Goal: Transaction & Acquisition: Download file/media

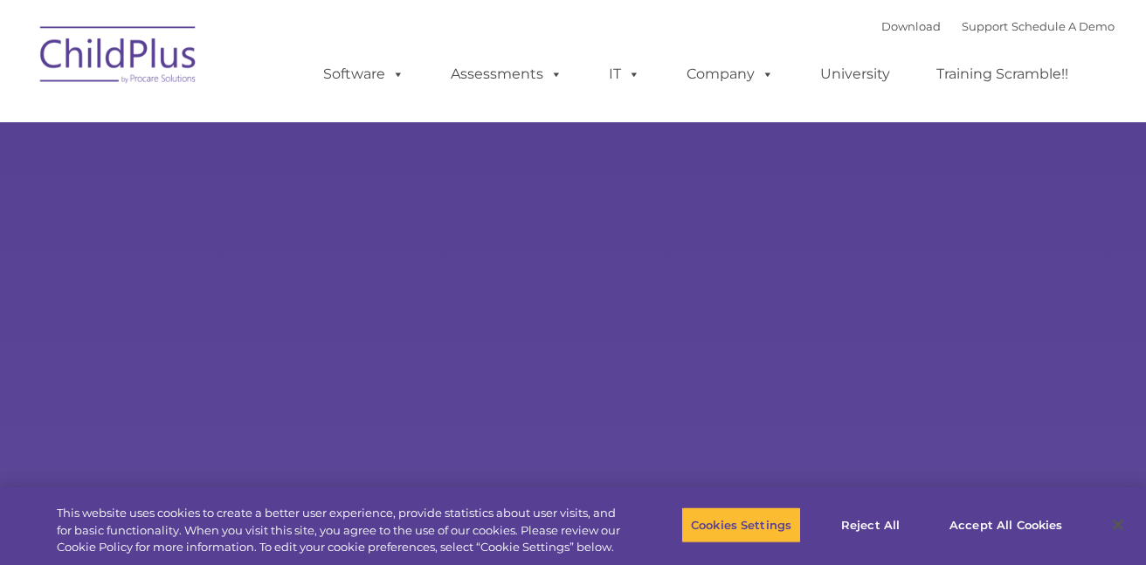
select select "MEDIUM"
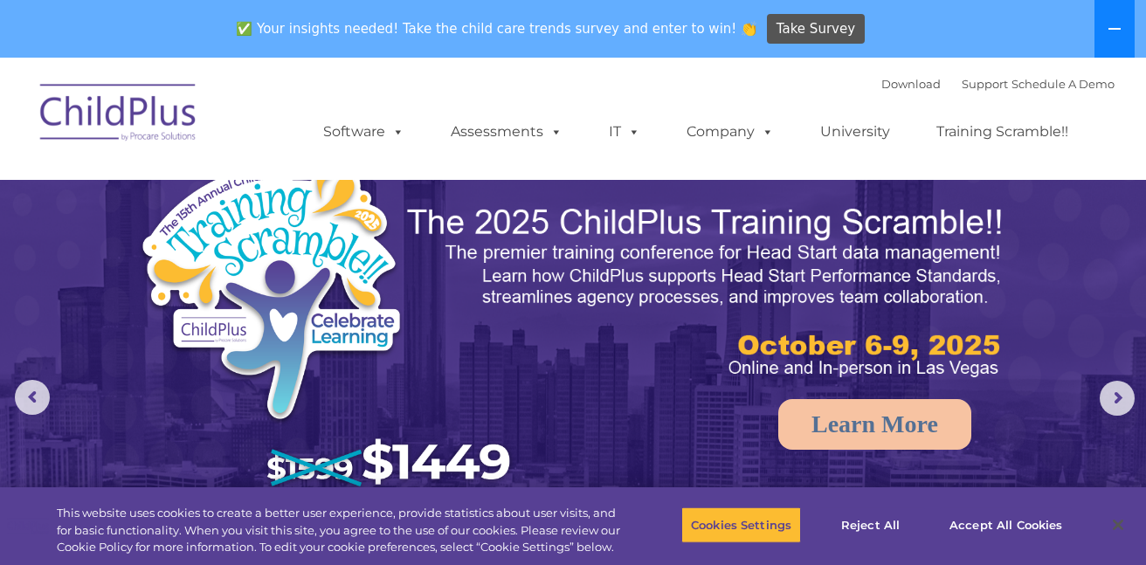
click at [1110, 27] on icon at bounding box center [1115, 29] width 14 height 14
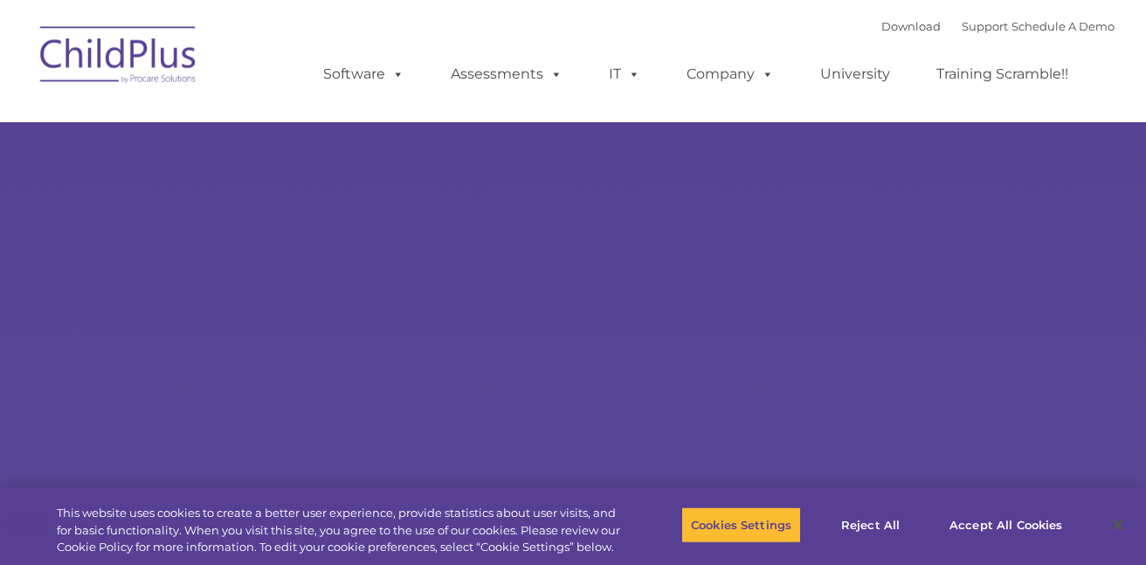
type input ""
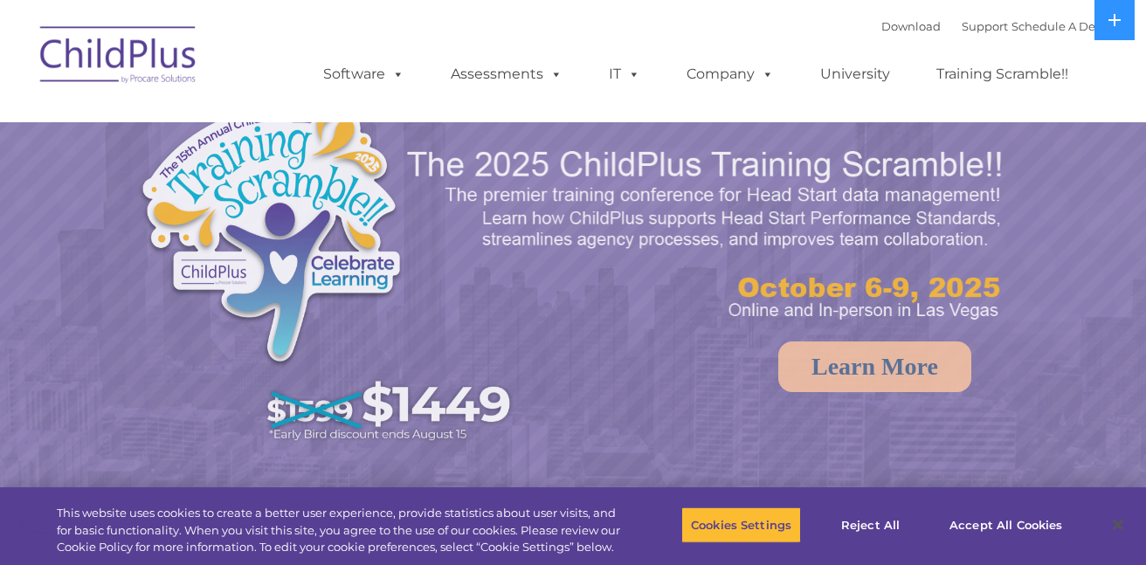
select select "MEDIUM"
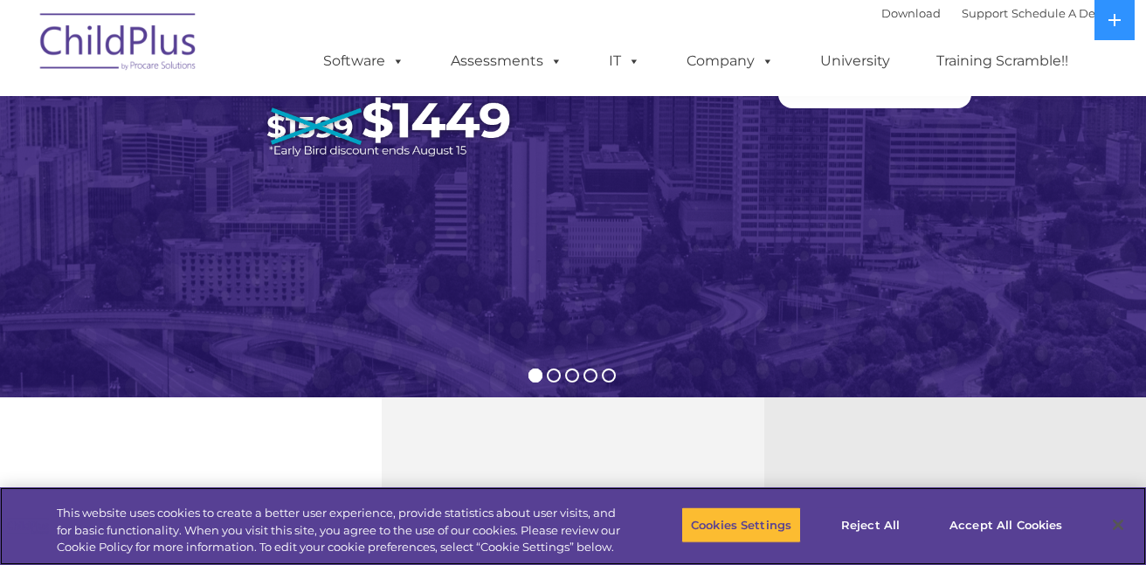
scroll to position [287, 0]
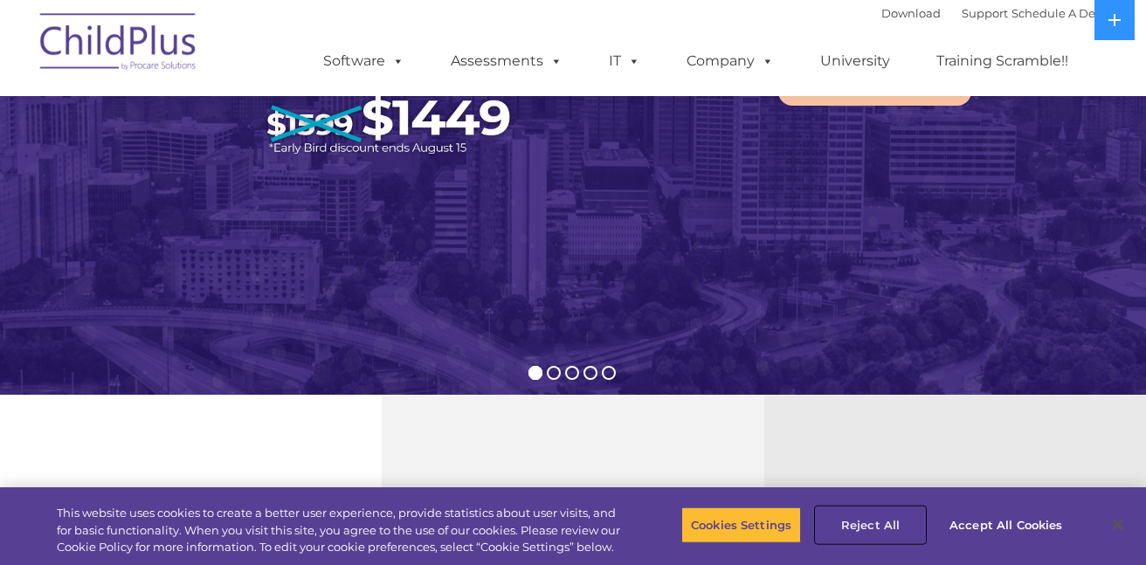
click at [865, 520] on button "Reject All" at bounding box center [870, 525] width 109 height 37
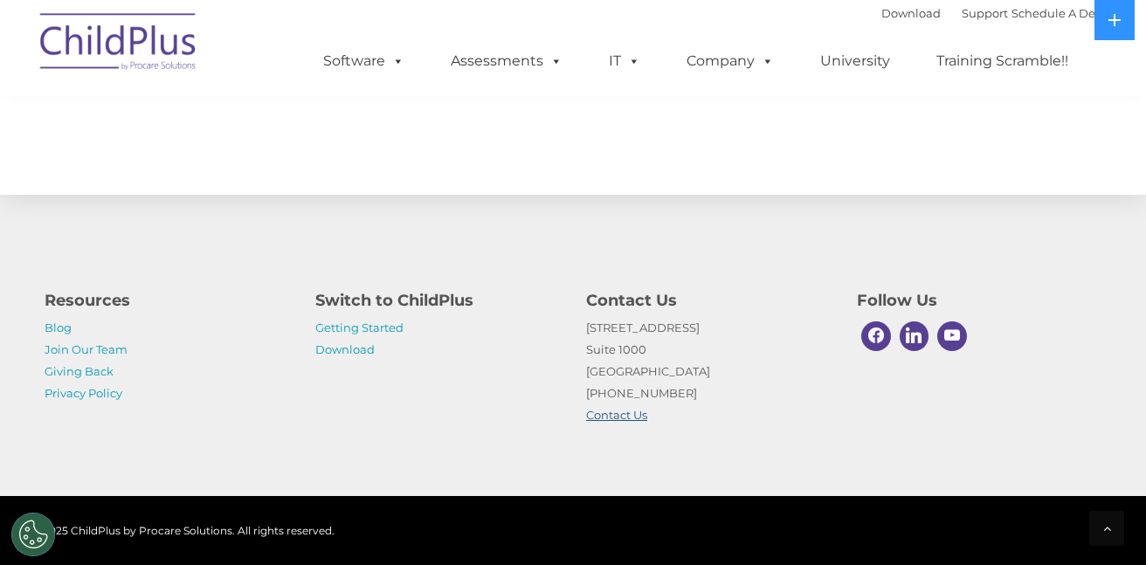
scroll to position [2033, 0]
click at [884, 12] on link "Download" at bounding box center [911, 13] width 59 height 14
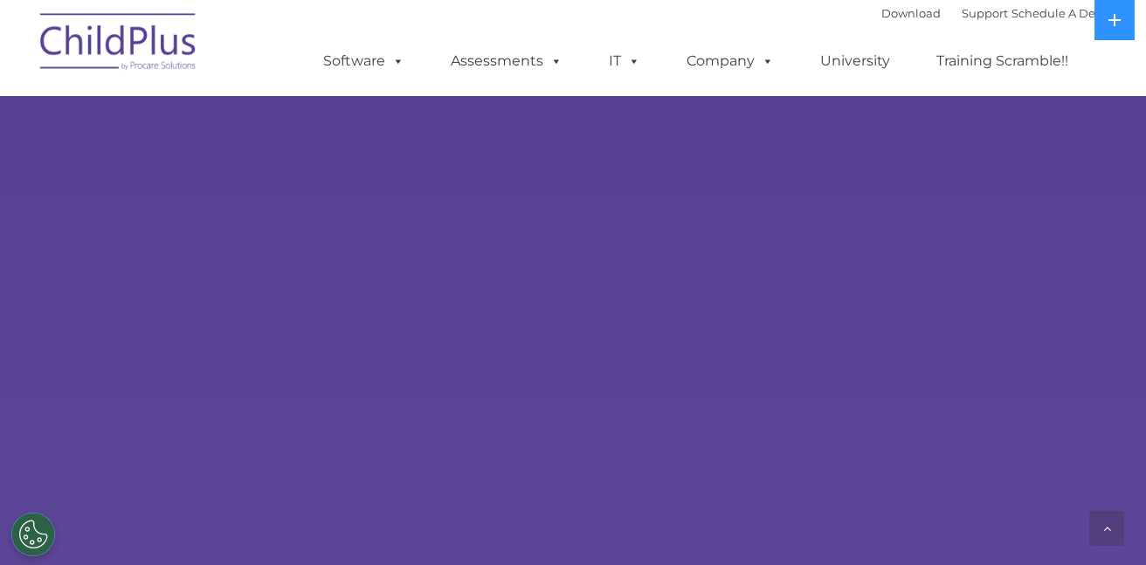
scroll to position [1756, 0]
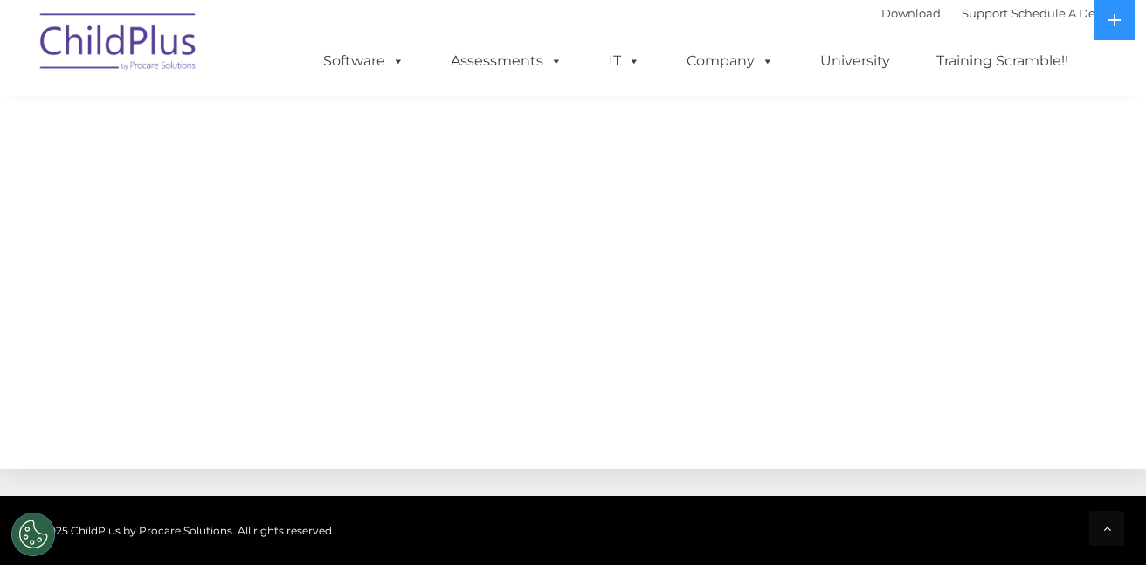
select select "MEDIUM"
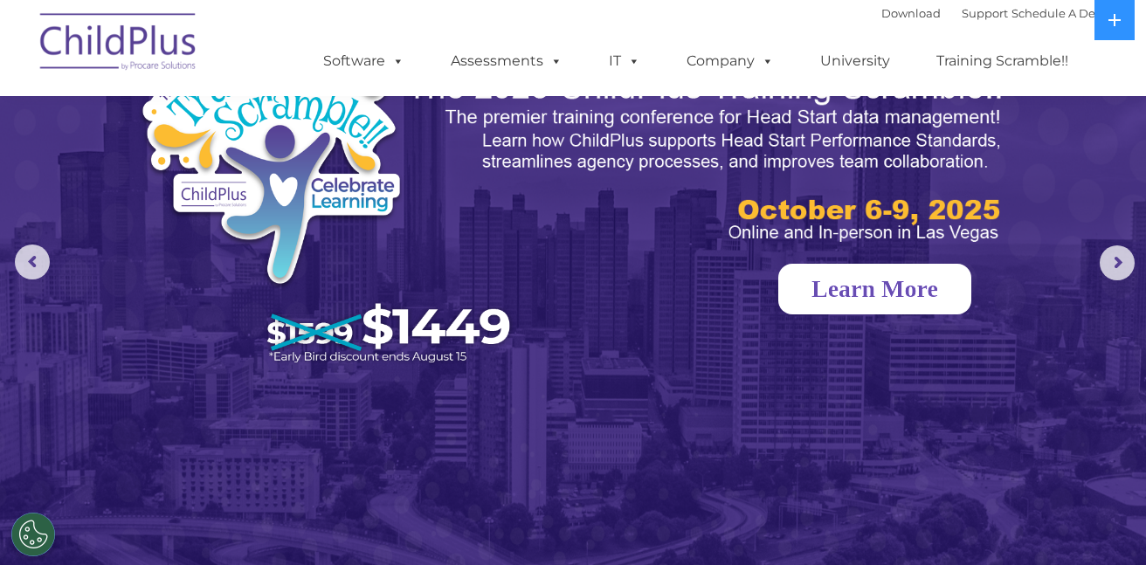
scroll to position [0, 0]
